Goal: Task Accomplishment & Management: Complete application form

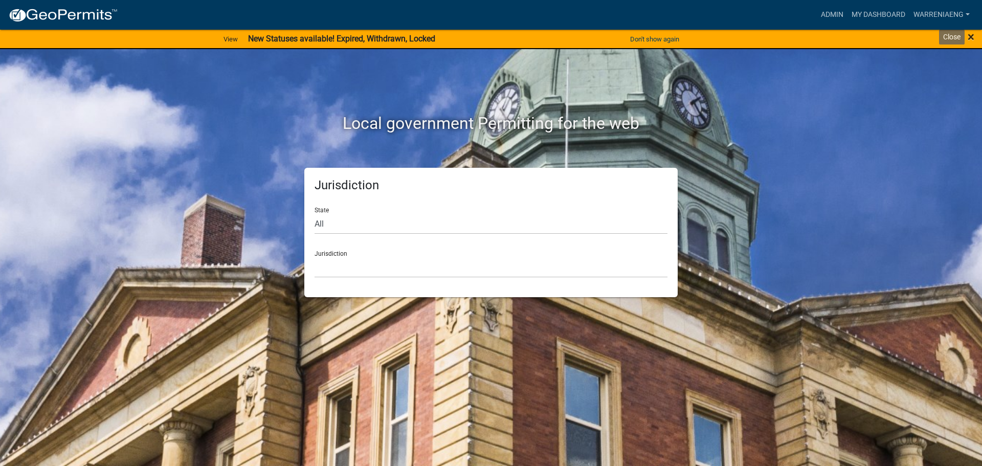
click at [973, 40] on span "×" at bounding box center [971, 37] width 7 height 14
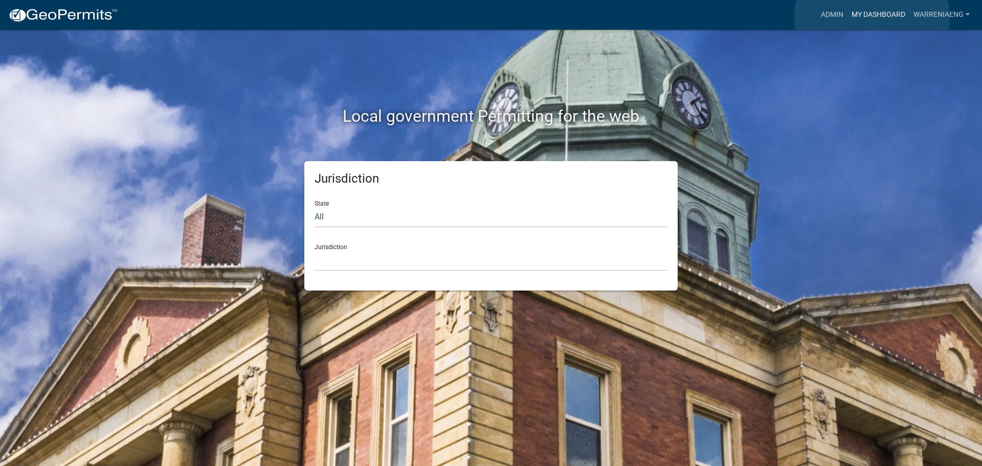
click at [872, 18] on link "My Dashboard" at bounding box center [878, 14] width 62 height 19
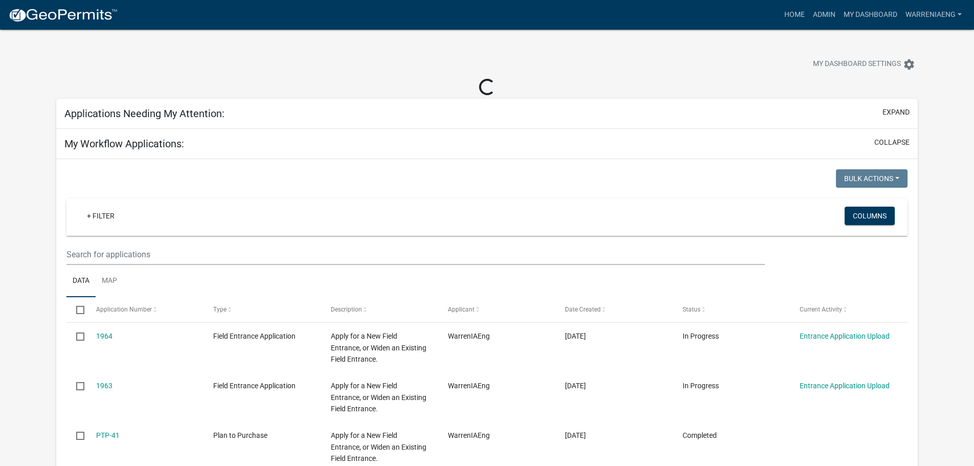
select select "1: 25"
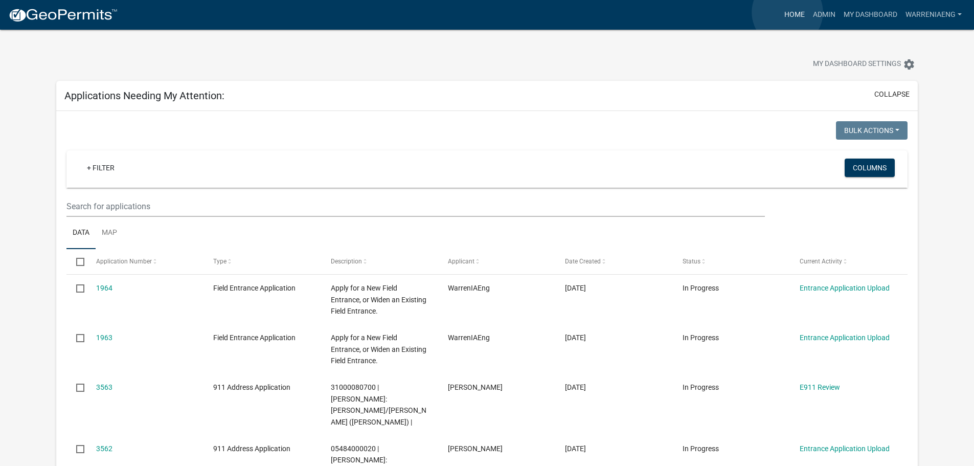
click at [788, 12] on link "Home" at bounding box center [794, 14] width 29 height 19
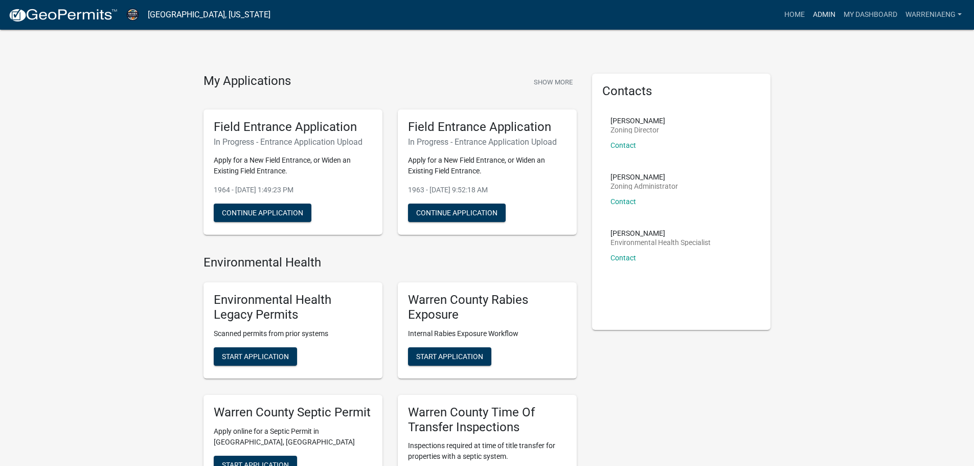
click at [816, 21] on link "Admin" at bounding box center [824, 14] width 31 height 19
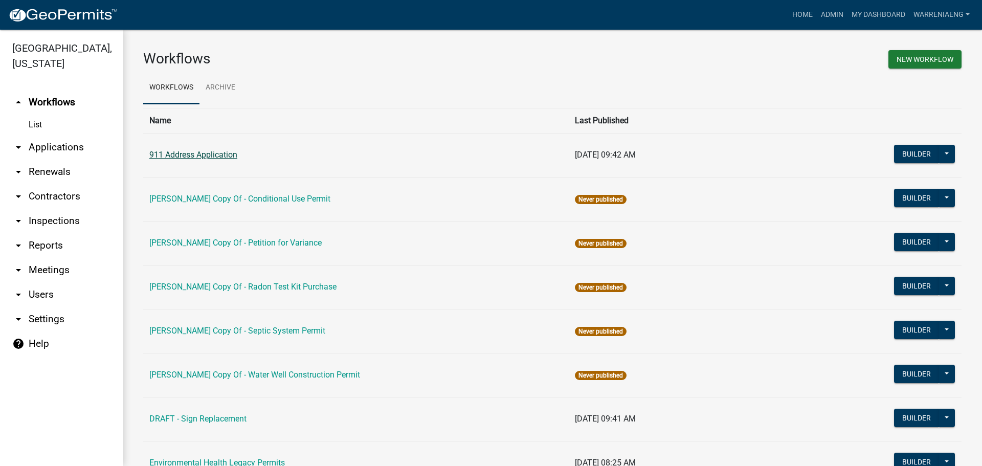
click at [191, 150] on link "911 Address Application" at bounding box center [193, 155] width 88 height 10
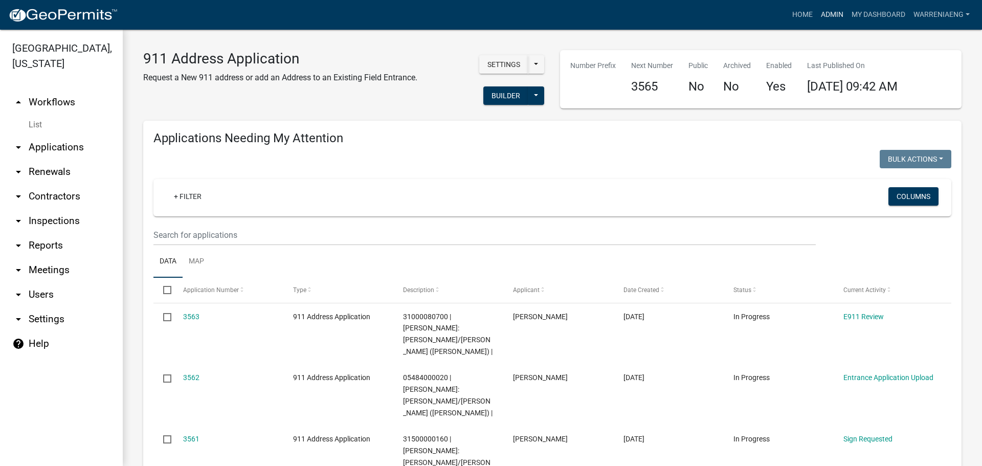
click at [823, 15] on link "Admin" at bounding box center [832, 14] width 31 height 19
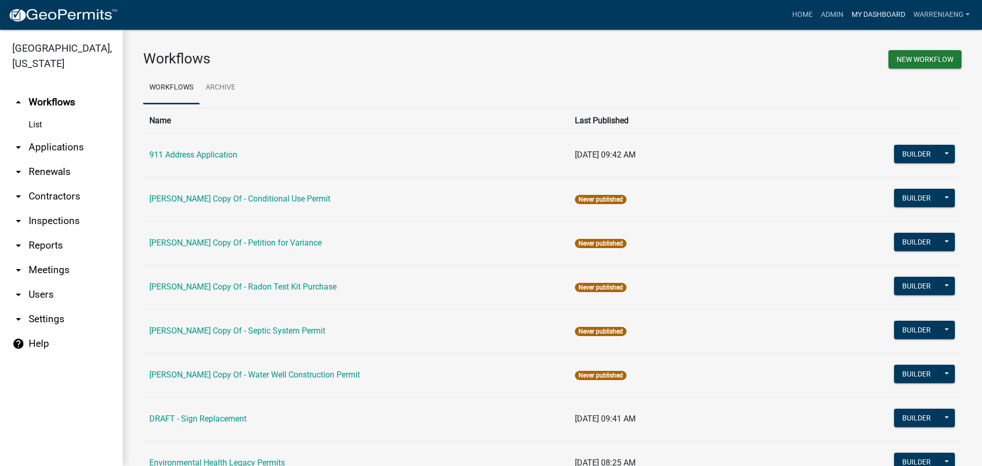
click at [855, 19] on link "My Dashboard" at bounding box center [878, 14] width 62 height 19
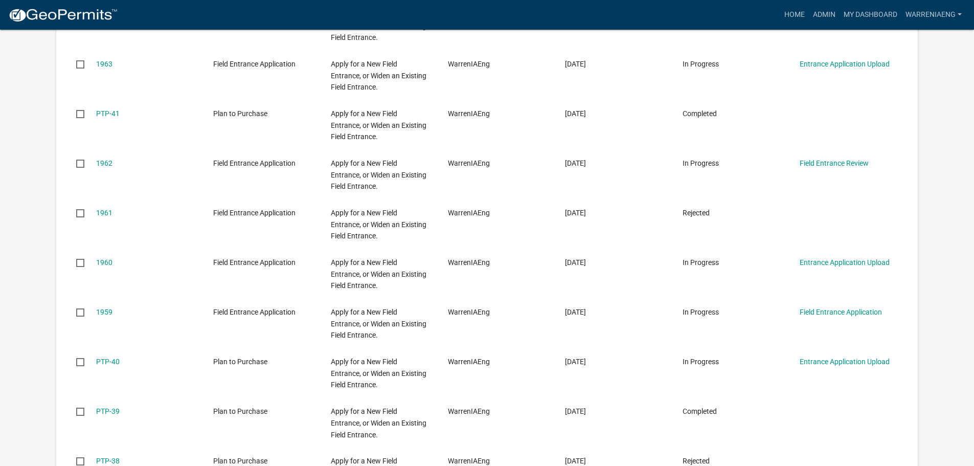
select select "1: 25"
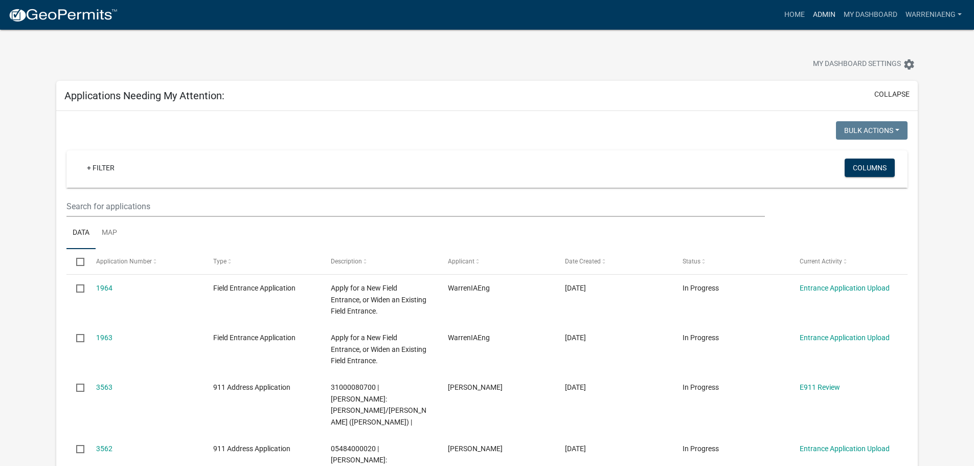
click at [823, 10] on link "Admin" at bounding box center [824, 14] width 31 height 19
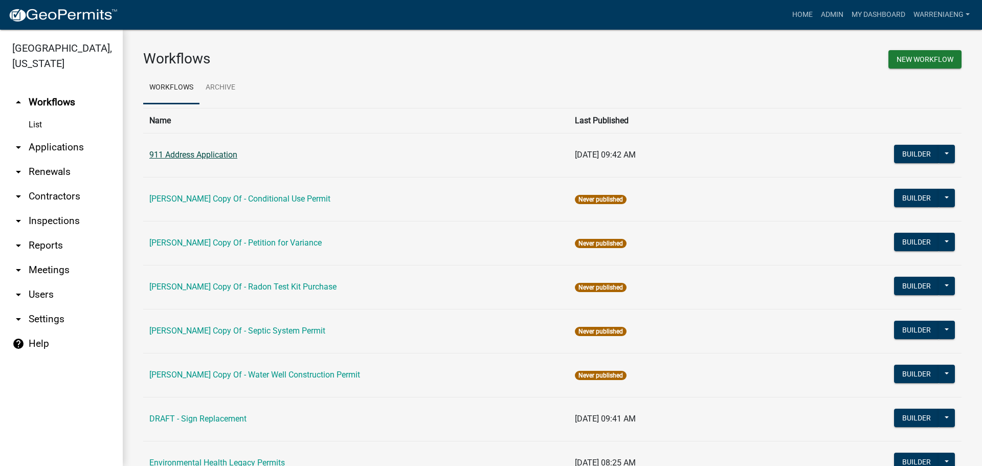
click at [186, 156] on link "911 Address Application" at bounding box center [193, 155] width 88 height 10
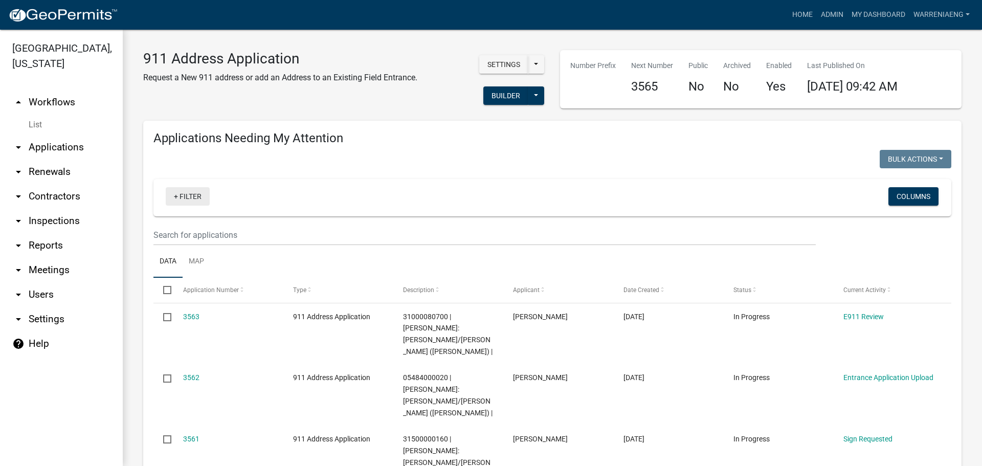
click at [196, 194] on link "+ Filter" at bounding box center [188, 196] width 44 height 18
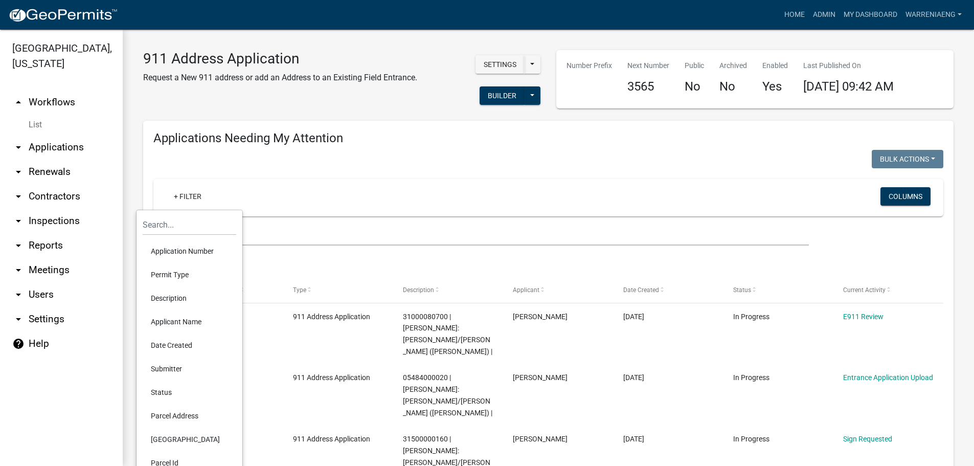
click at [180, 251] on li "Application Number" at bounding box center [190, 251] width 94 height 24
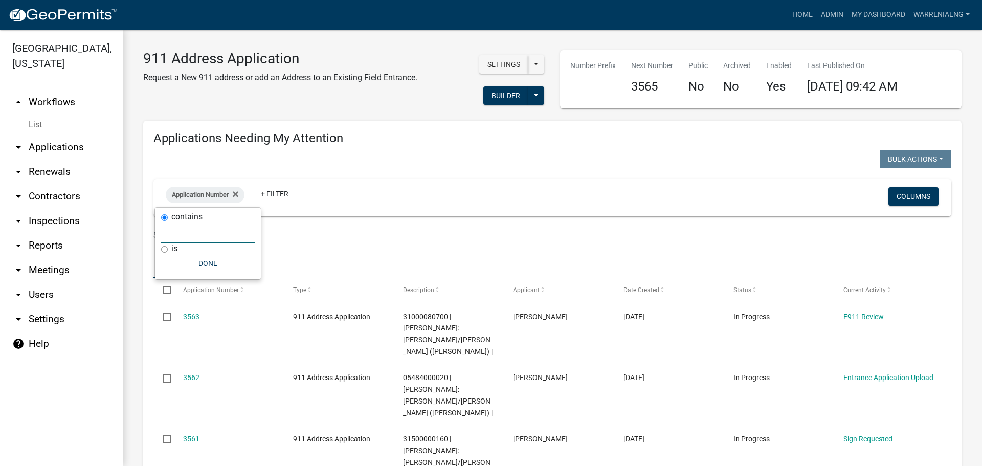
click at [181, 231] on input "text" at bounding box center [208, 232] width 94 height 21
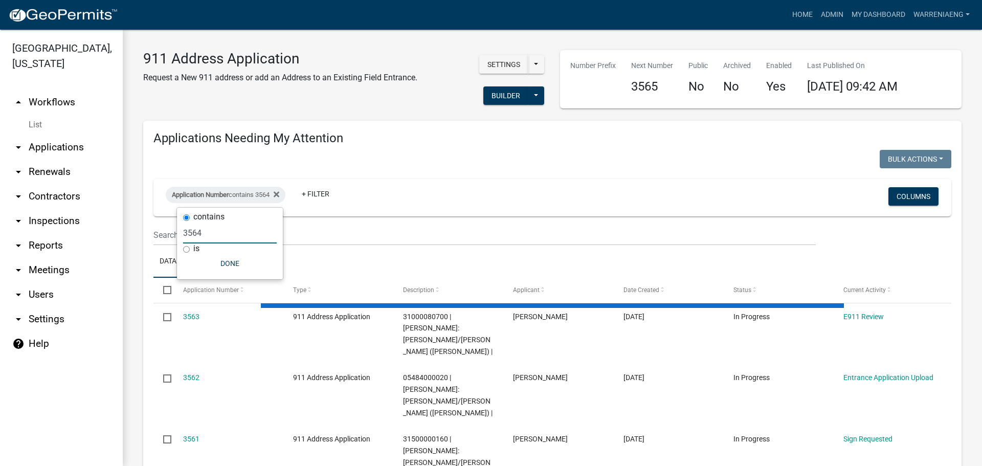
type input "3564"
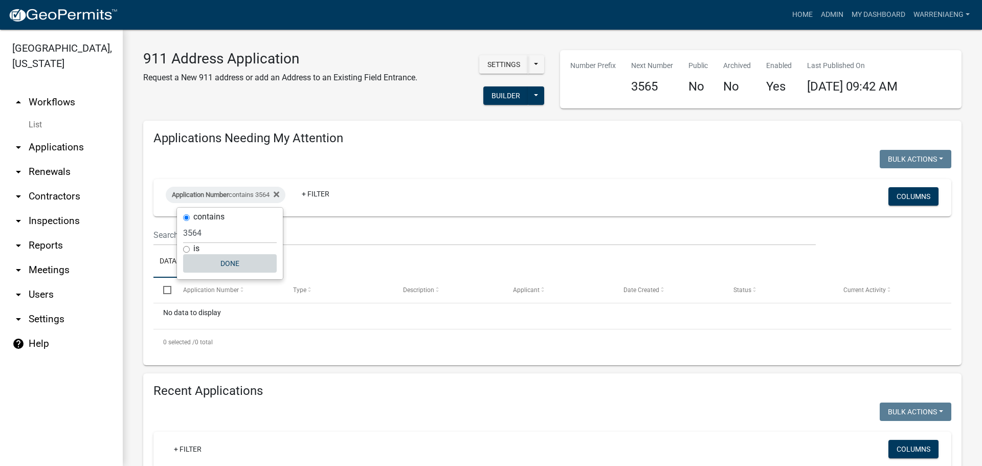
click at [241, 262] on button "Done" at bounding box center [230, 263] width 94 height 18
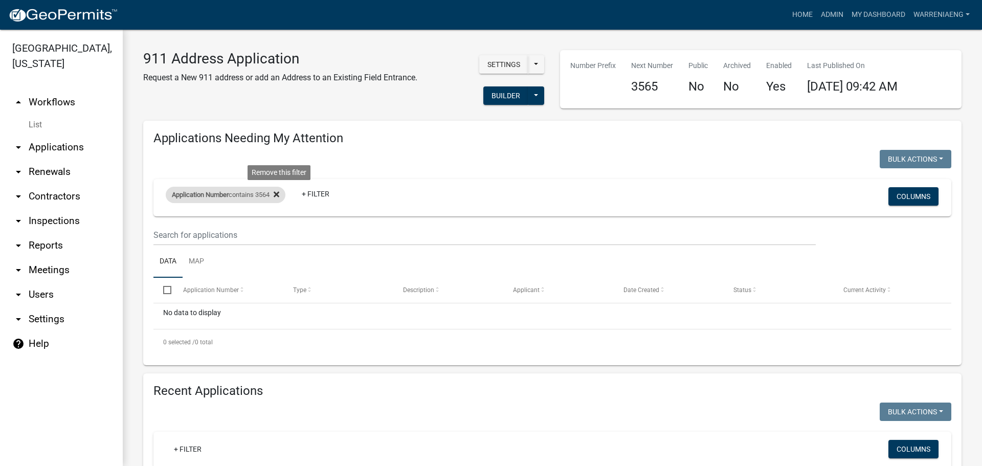
click at [279, 195] on icon at bounding box center [277, 194] width 6 height 8
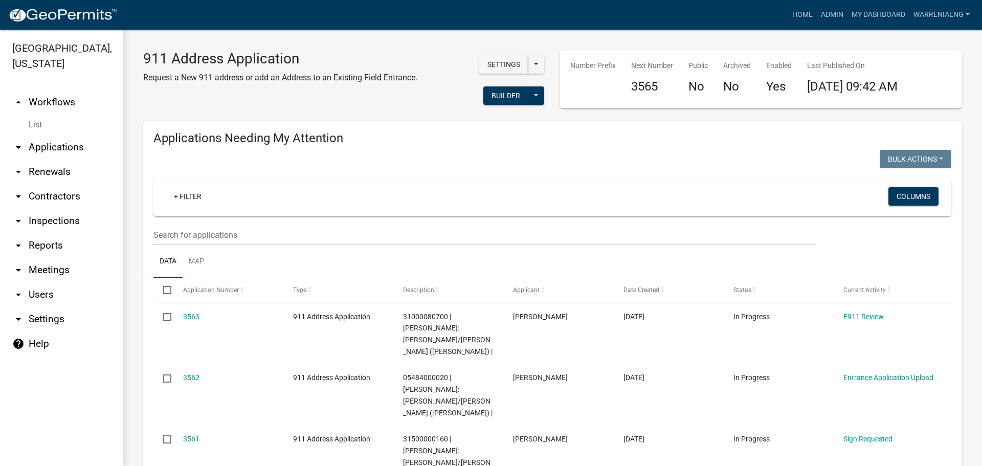
click at [36, 115] on link "List" at bounding box center [61, 125] width 123 height 20
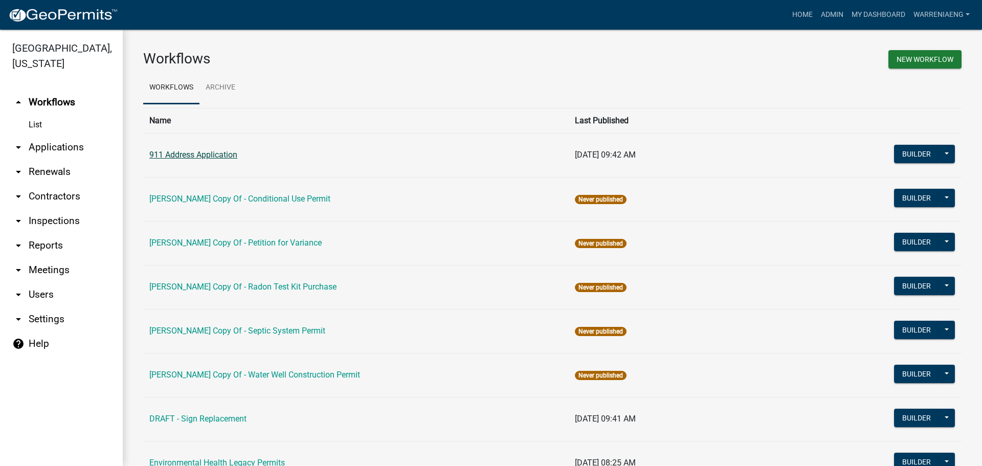
click at [221, 157] on link "911 Address Application" at bounding box center [193, 155] width 88 height 10
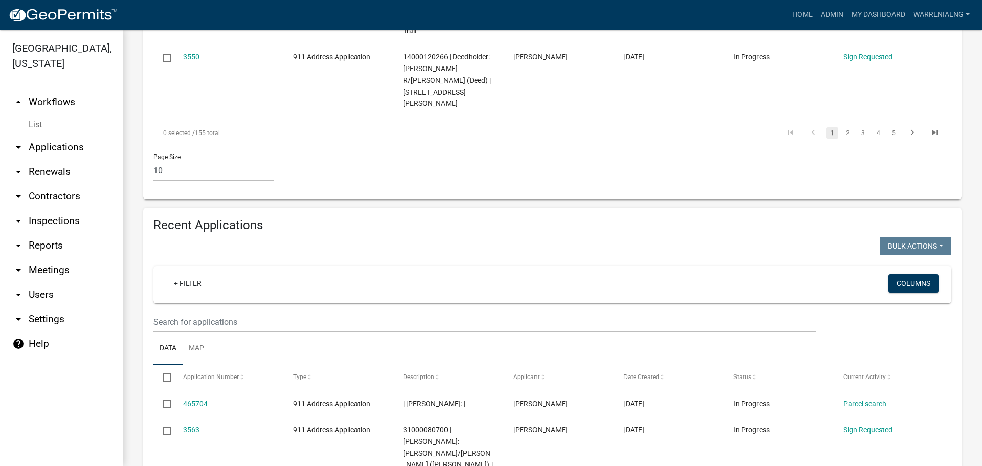
scroll to position [869, 0]
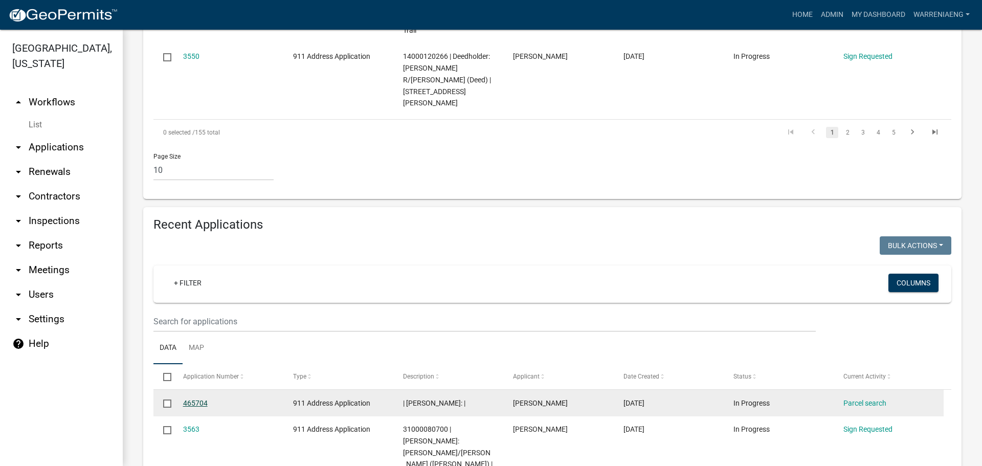
click at [190, 399] on link "465704" at bounding box center [195, 403] width 25 height 8
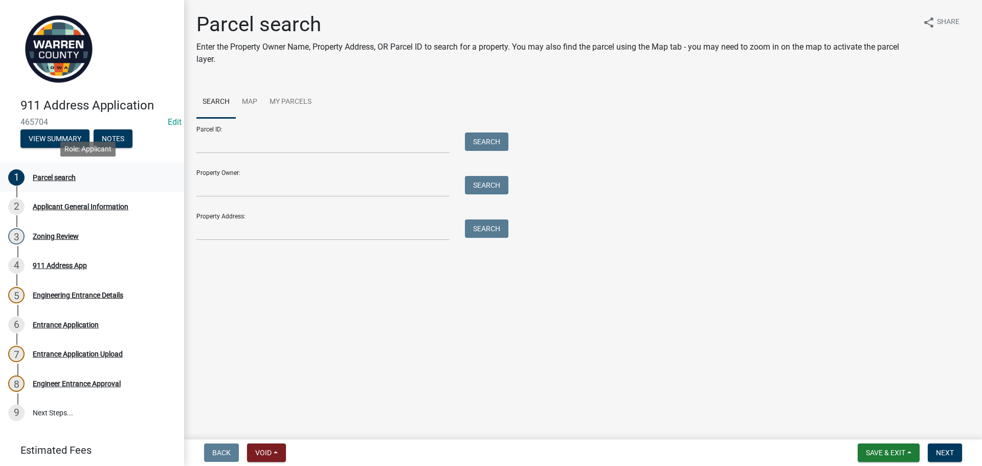
click at [39, 175] on div "Parcel search" at bounding box center [54, 177] width 43 height 7
click at [58, 208] on div "Applicant General Information" at bounding box center [81, 206] width 96 height 7
click at [62, 234] on div "Zoning Review" at bounding box center [56, 236] width 46 height 7
click at [53, 270] on div "4 911 Address App" at bounding box center [88, 265] width 160 height 16
